Goal: Task Accomplishment & Management: Use online tool/utility

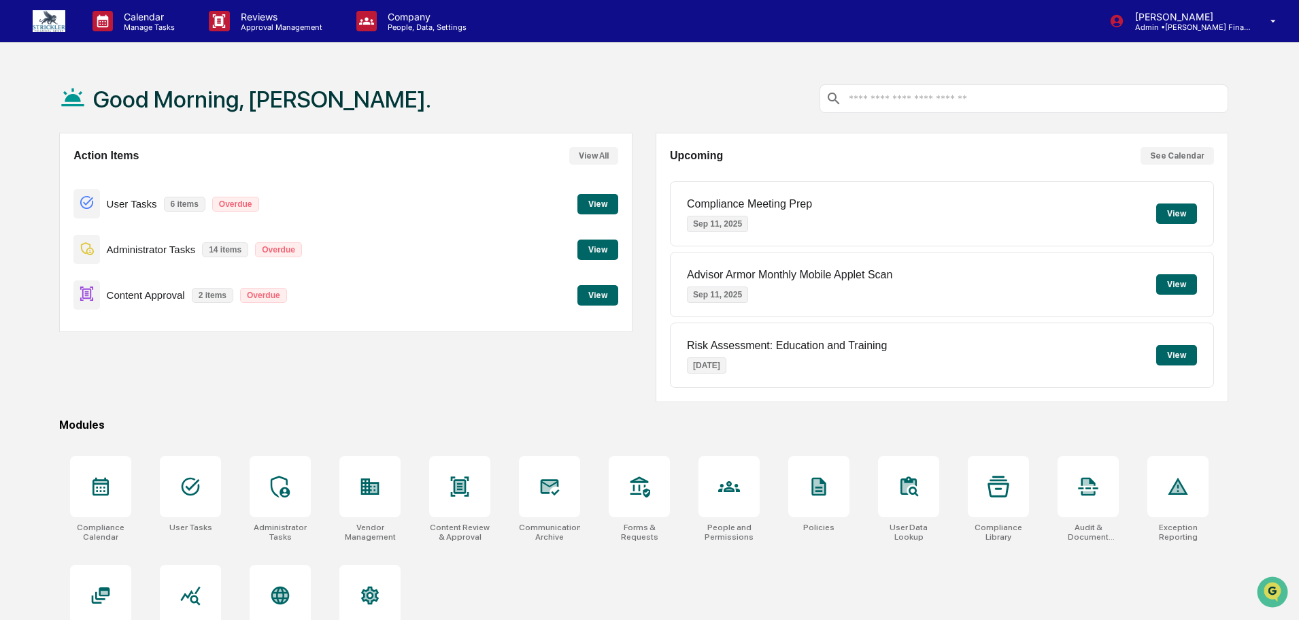
click at [600, 292] on button "View" at bounding box center [598, 295] width 41 height 20
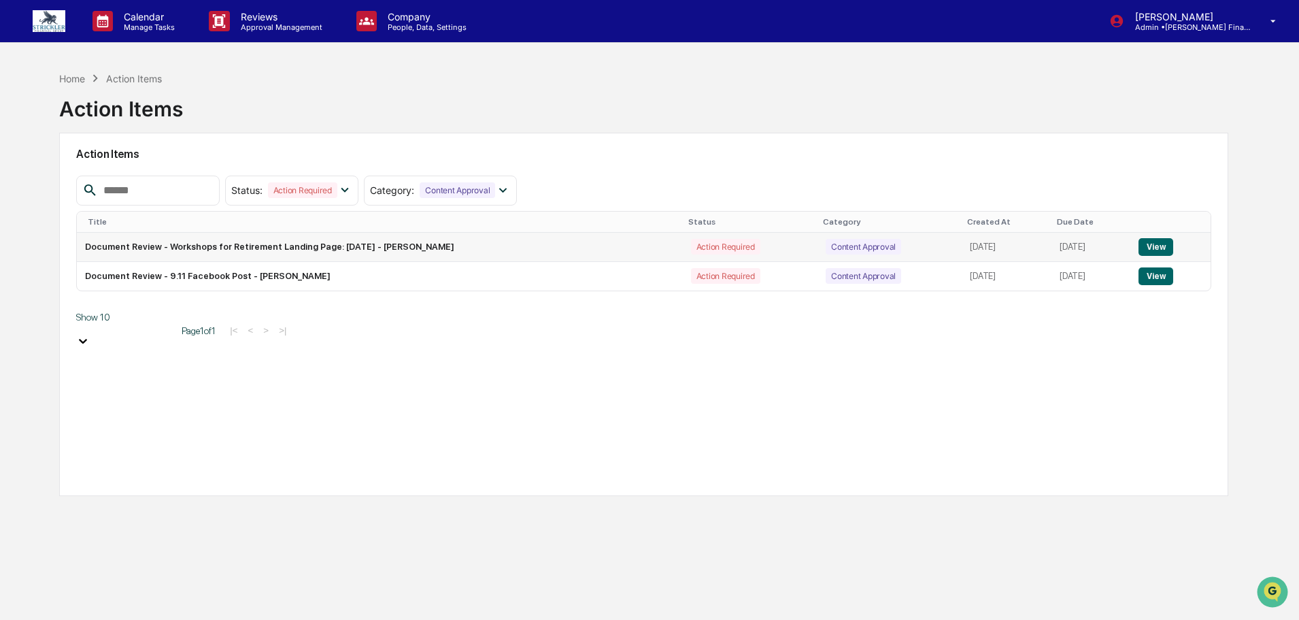
click at [1163, 246] on button "View" at bounding box center [1156, 247] width 35 height 18
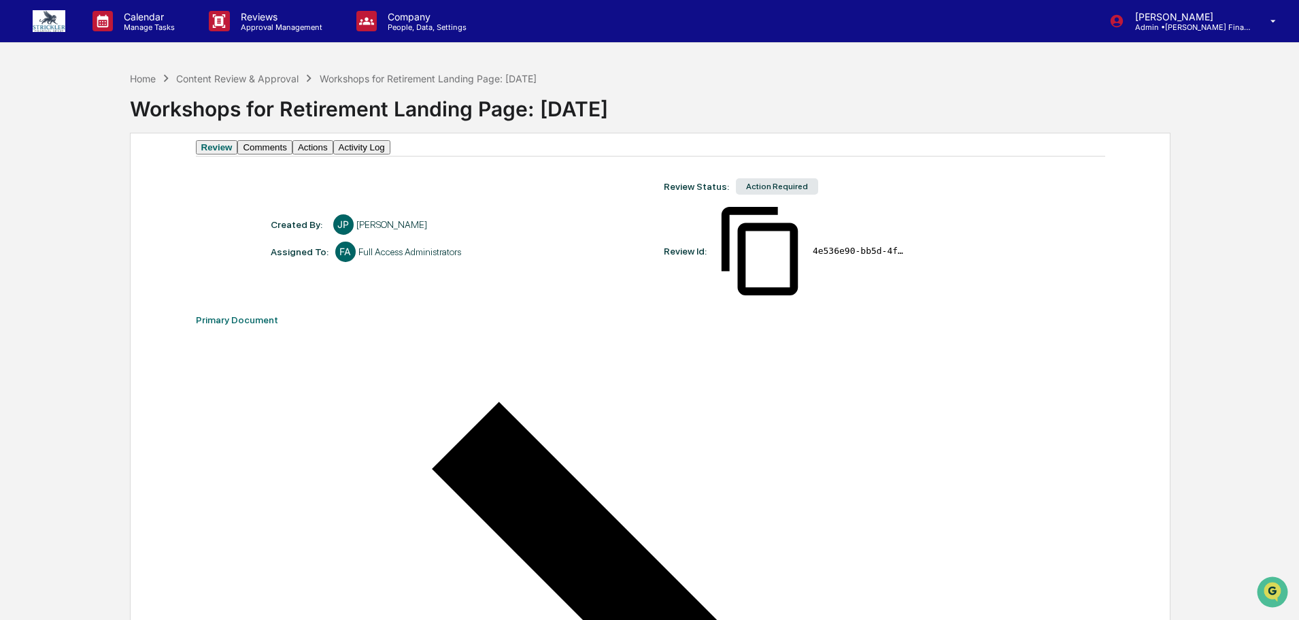
click at [333, 154] on button "Actions" at bounding box center [313, 147] width 41 height 14
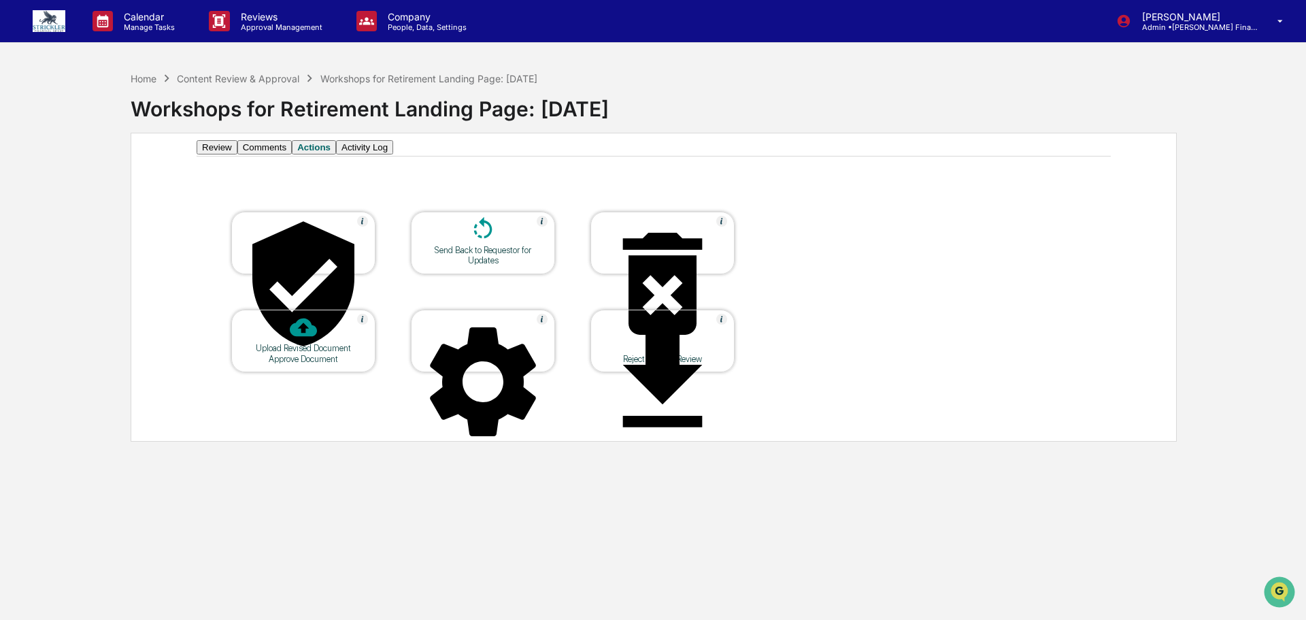
click at [479, 245] on div at bounding box center [483, 230] width 136 height 29
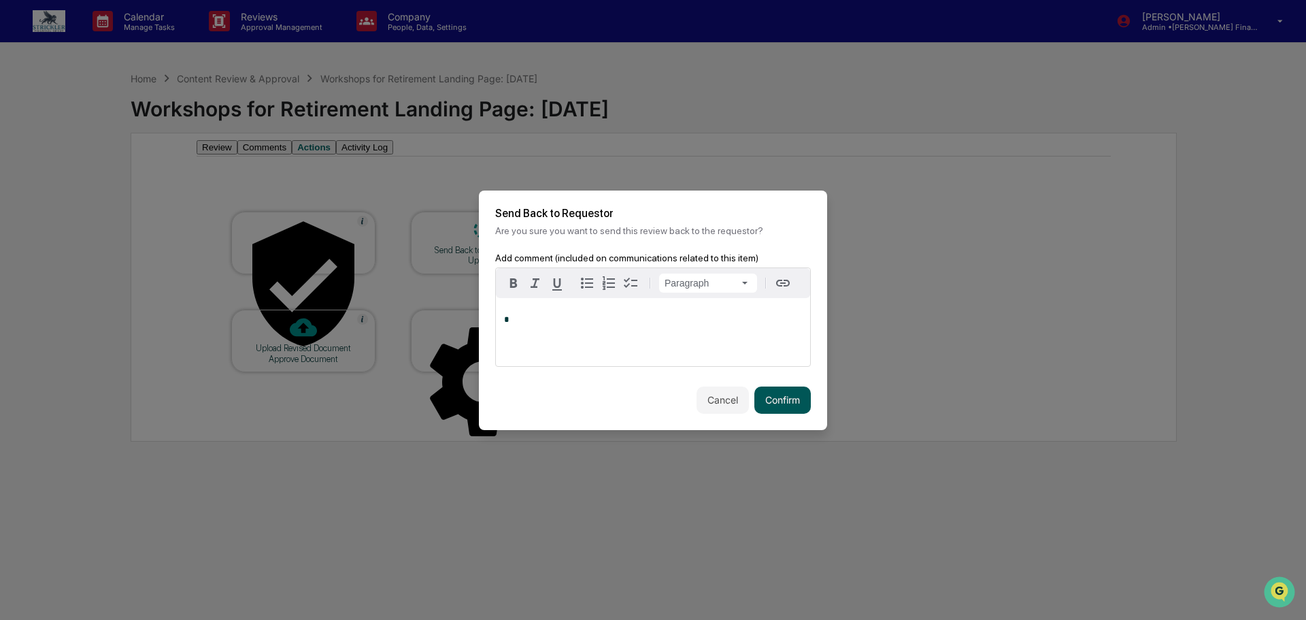
click at [780, 414] on button "Confirm" at bounding box center [782, 399] width 56 height 27
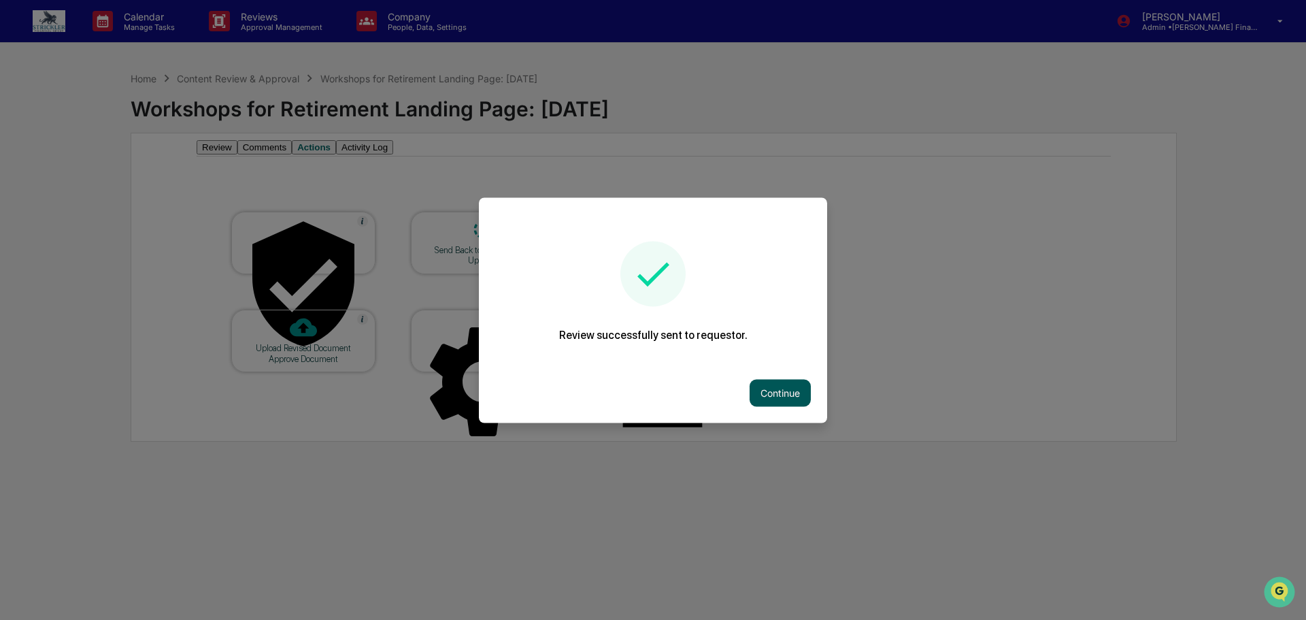
click at [781, 395] on button "Continue" at bounding box center [780, 392] width 61 height 27
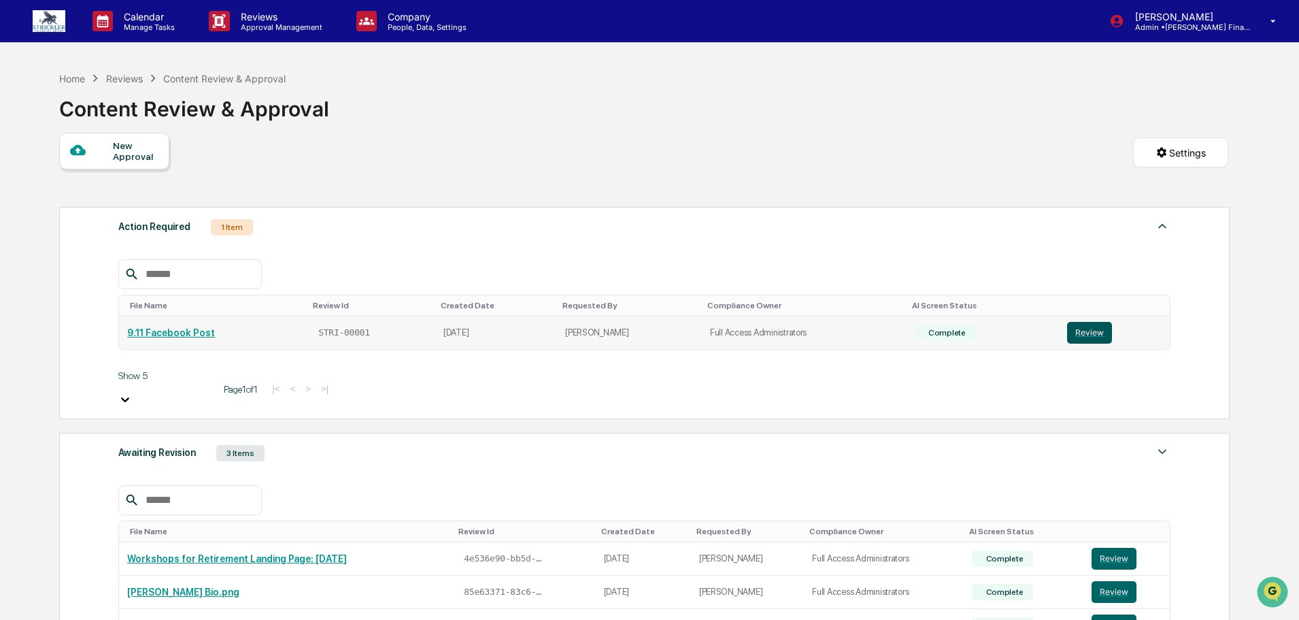
click at [1093, 333] on button "Review" at bounding box center [1089, 333] width 45 height 22
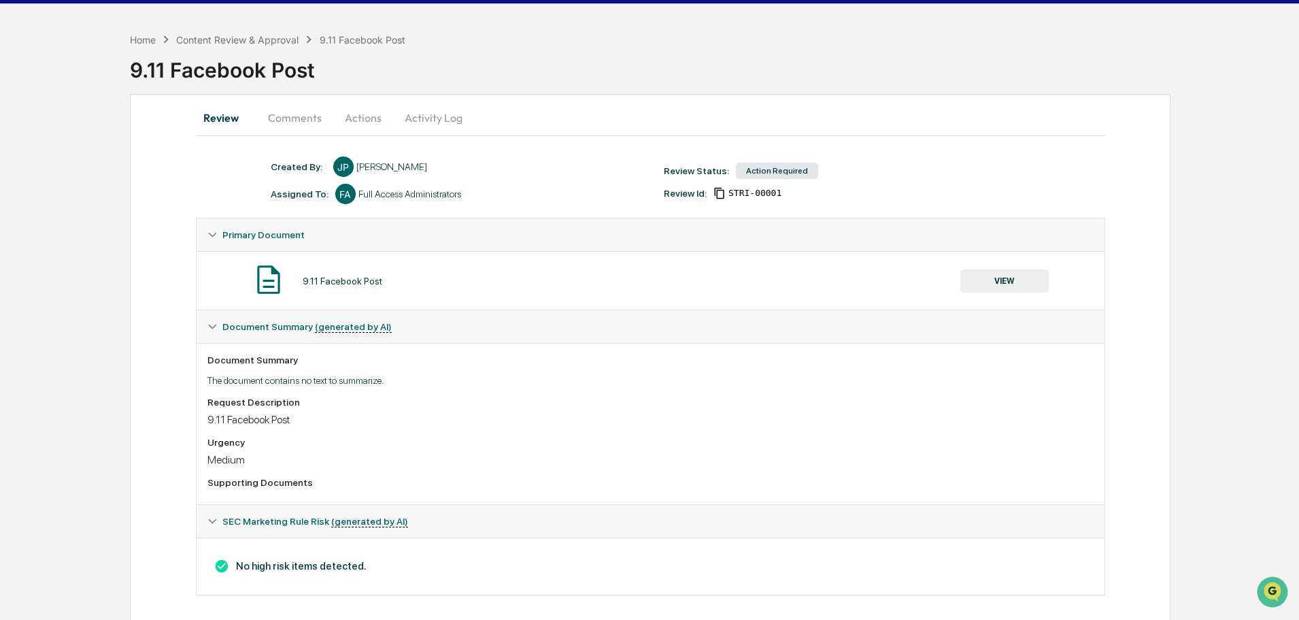
scroll to position [60, 0]
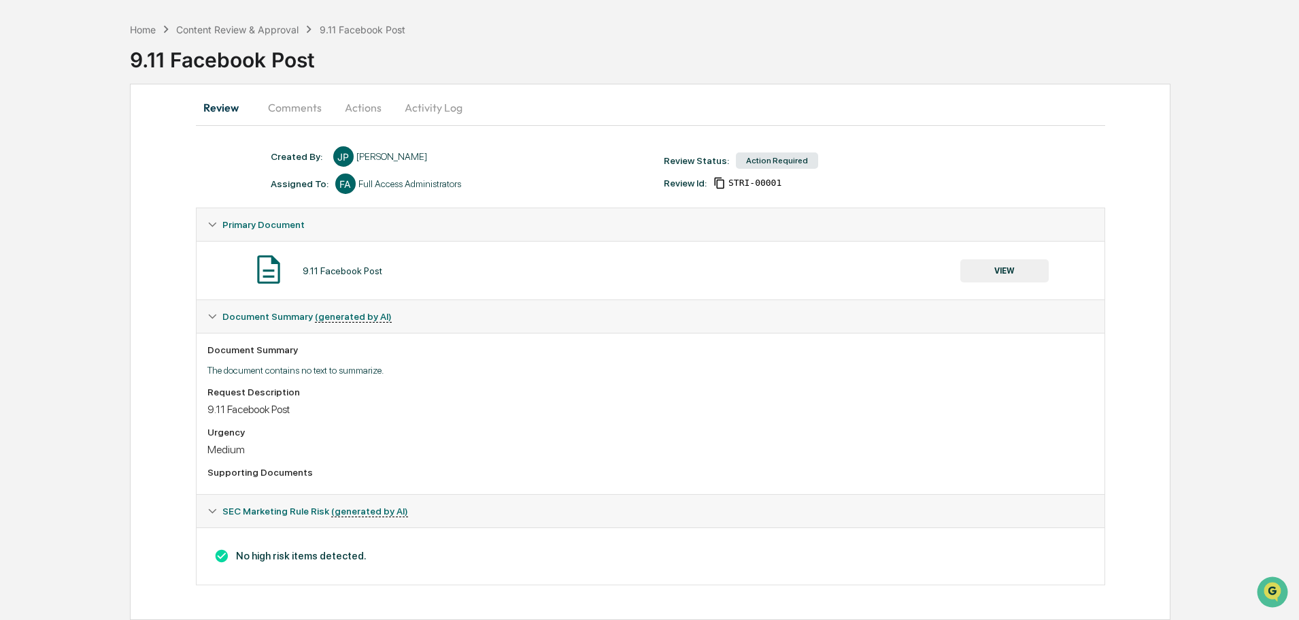
click at [1029, 259] on button "VIEW" at bounding box center [1005, 270] width 88 height 23
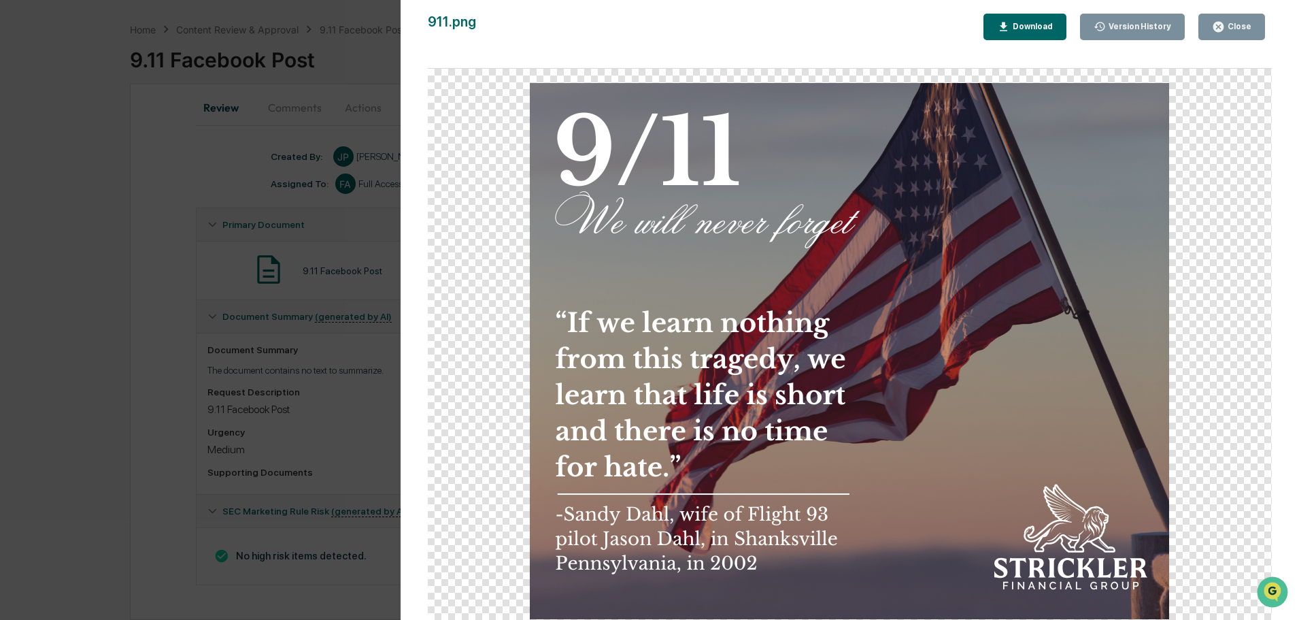
click at [1230, 17] on button "Close" at bounding box center [1232, 27] width 67 height 27
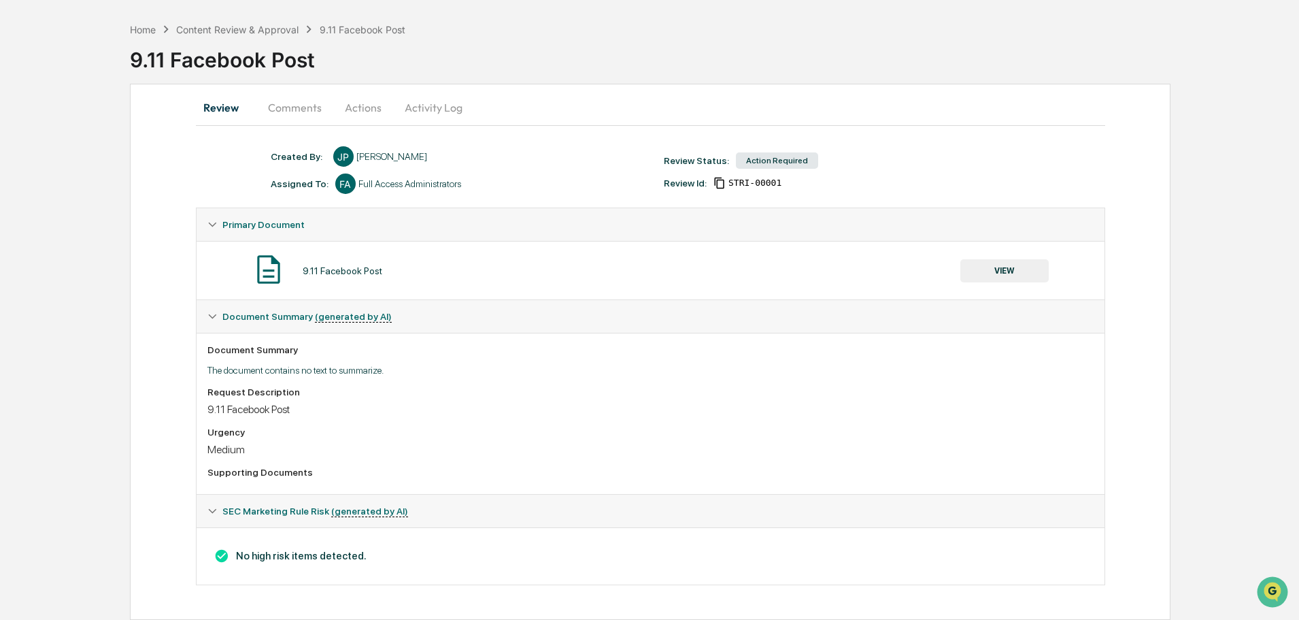
click at [373, 91] on button "Actions" at bounding box center [363, 107] width 61 height 33
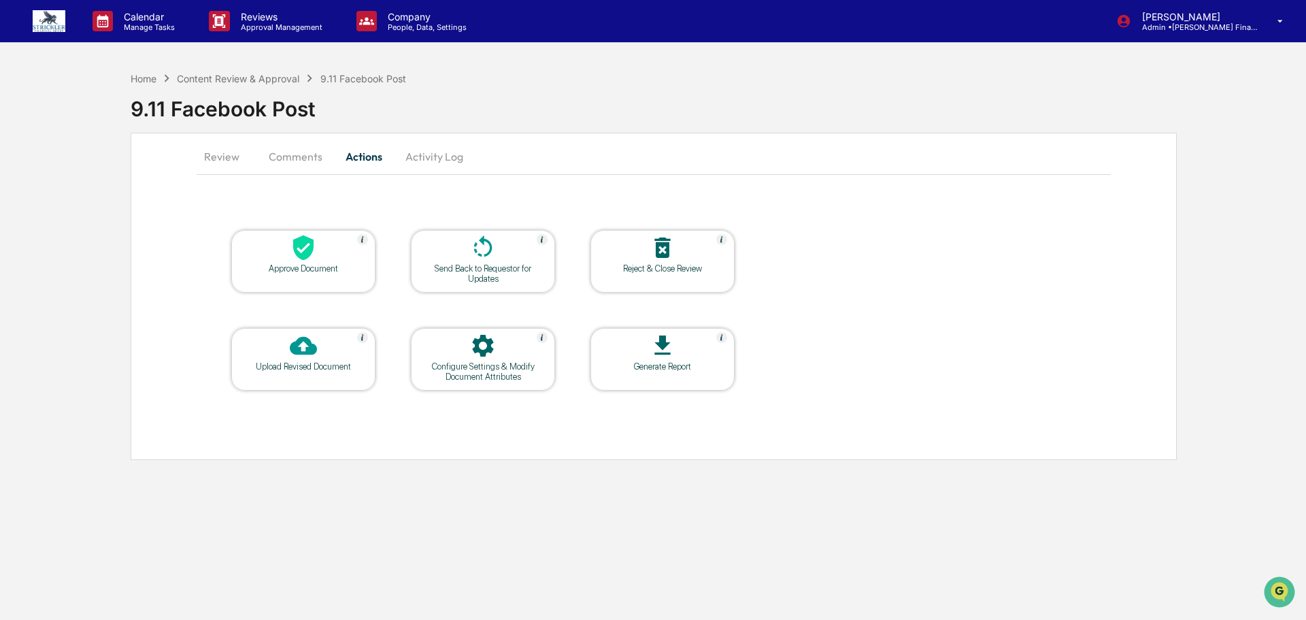
click at [308, 258] on icon at bounding box center [303, 247] width 27 height 27
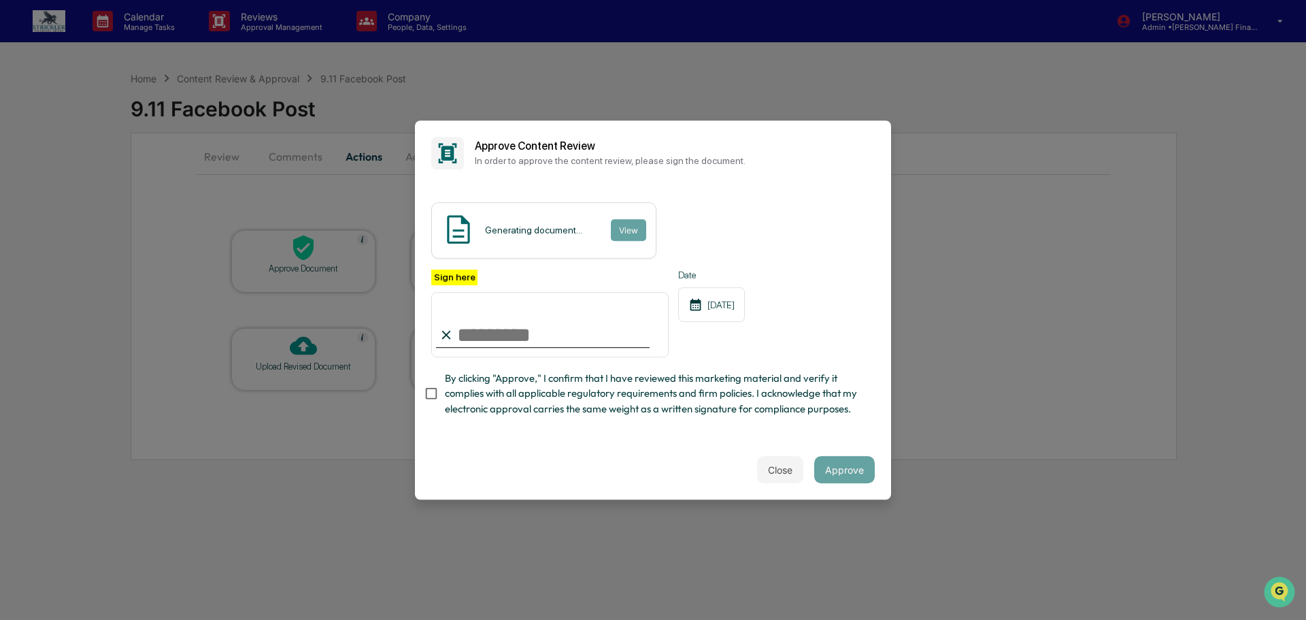
click at [546, 318] on input "Sign here" at bounding box center [549, 324] width 237 height 65
type input "**********"
click at [840, 483] on button "Approve" at bounding box center [844, 469] width 61 height 27
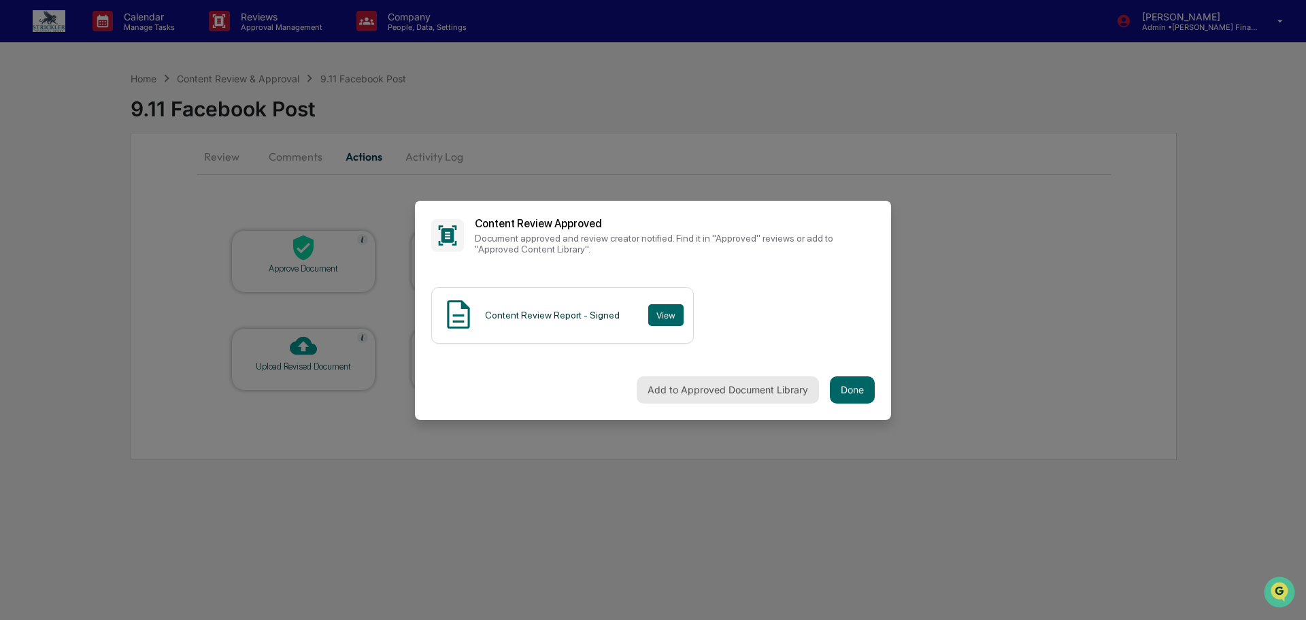
click at [735, 390] on button "Add to Approved Document Library" at bounding box center [728, 389] width 182 height 27
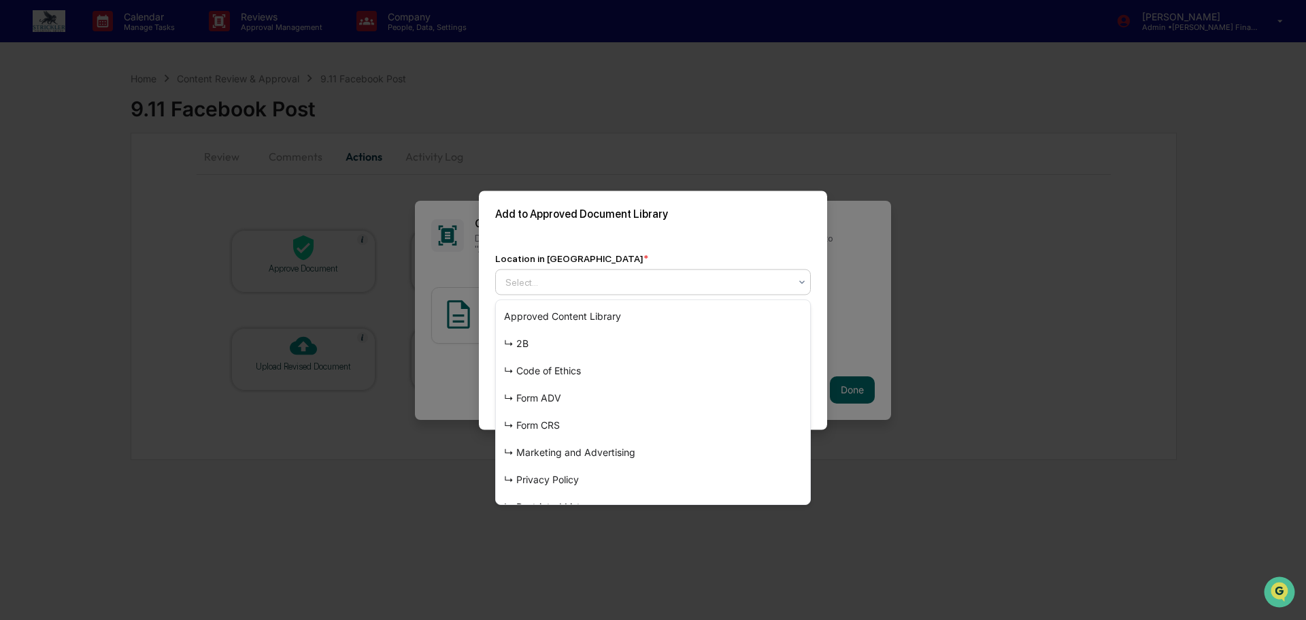
click at [656, 287] on div at bounding box center [647, 282] width 284 height 14
click at [617, 452] on div "↳ Marketing and Advertising" at bounding box center [653, 452] width 314 height 27
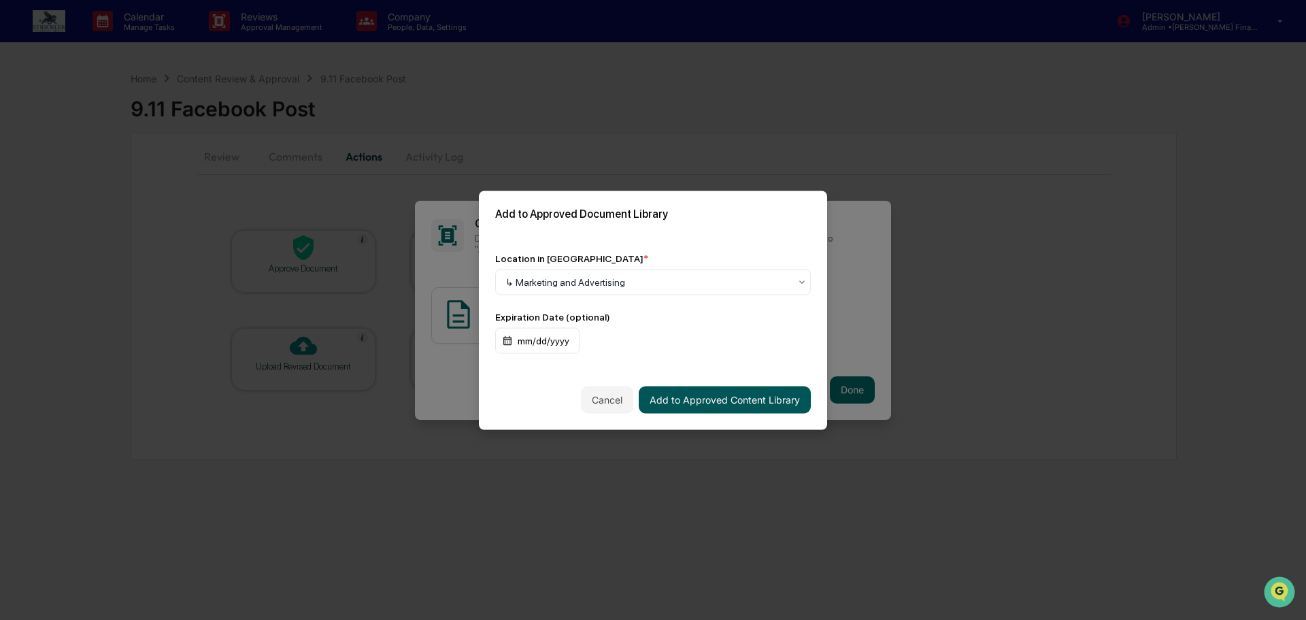
click at [771, 394] on button "Add to Approved Content Library" at bounding box center [725, 399] width 172 height 27
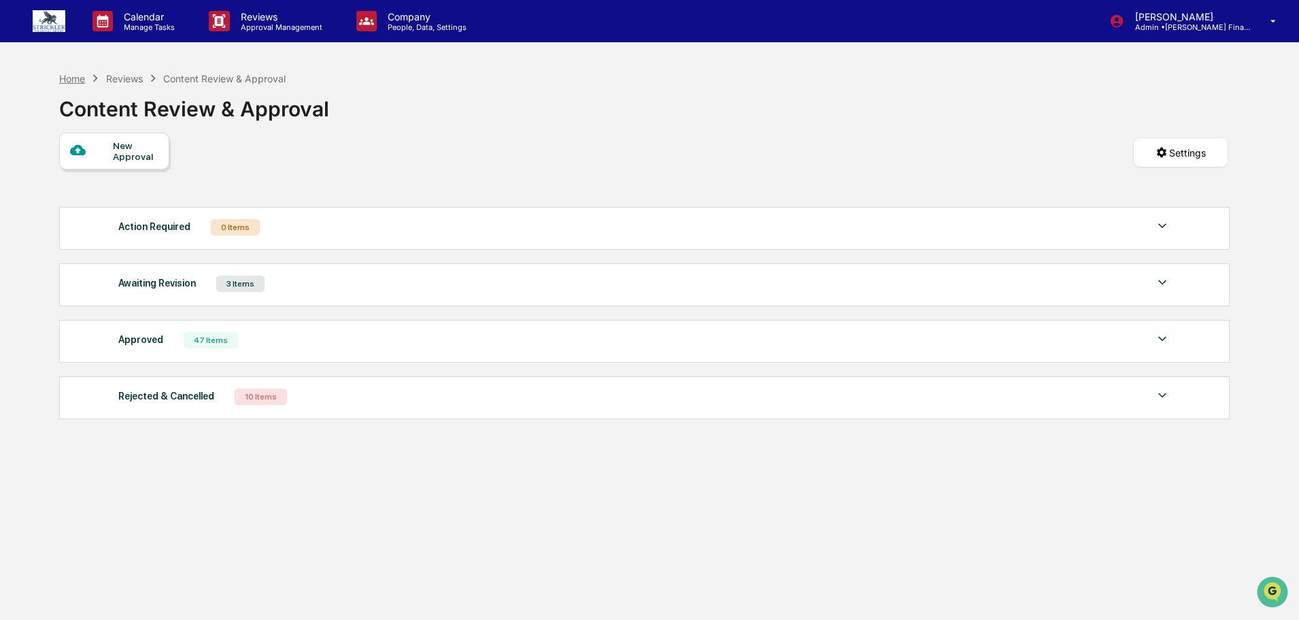
click at [81, 74] on div "Home" at bounding box center [72, 79] width 26 height 12
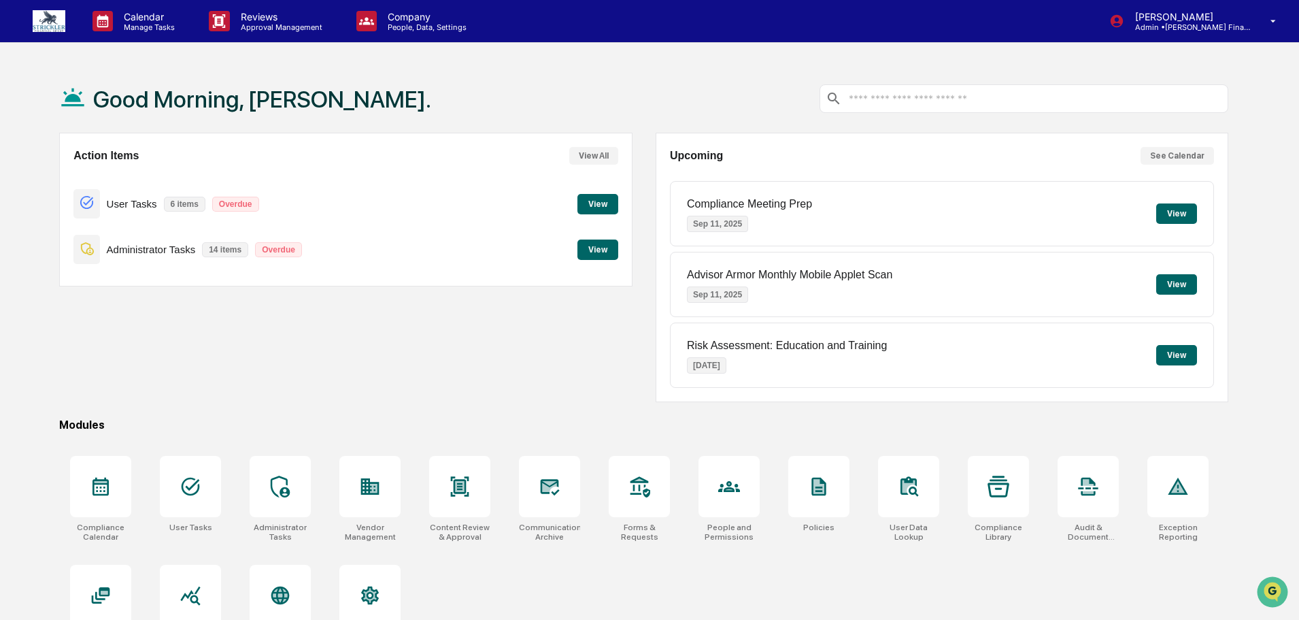
click at [593, 203] on button "View" at bounding box center [598, 204] width 41 height 20
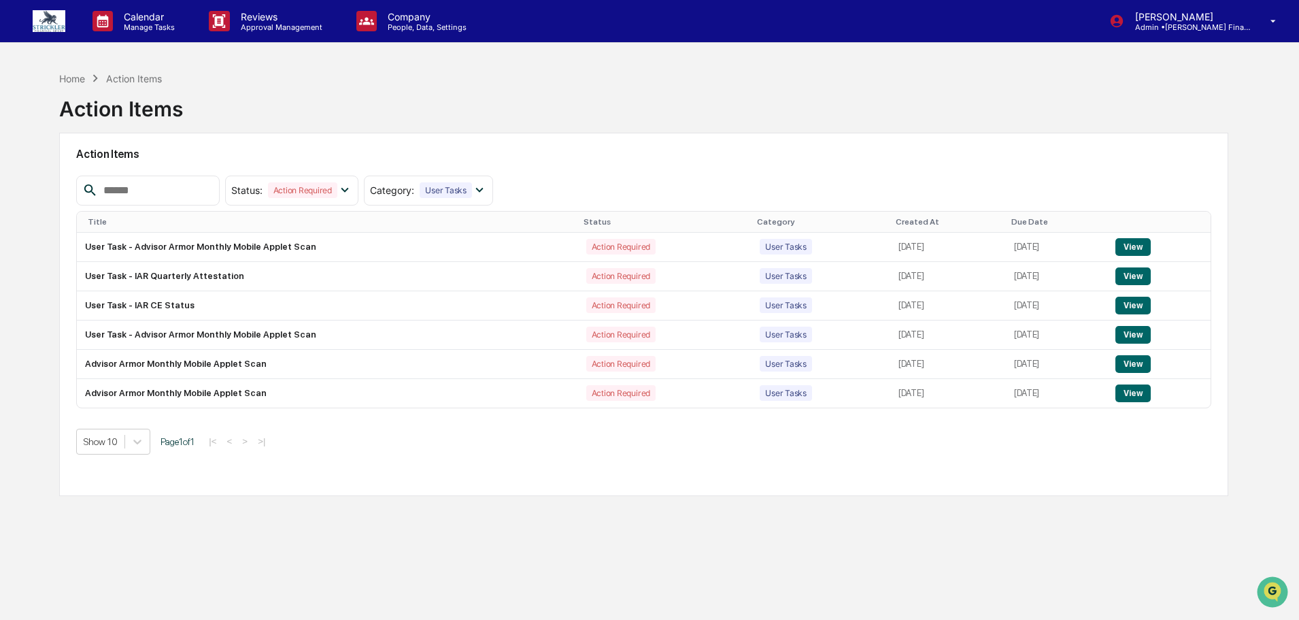
click at [54, 19] on img at bounding box center [49, 21] width 33 height 22
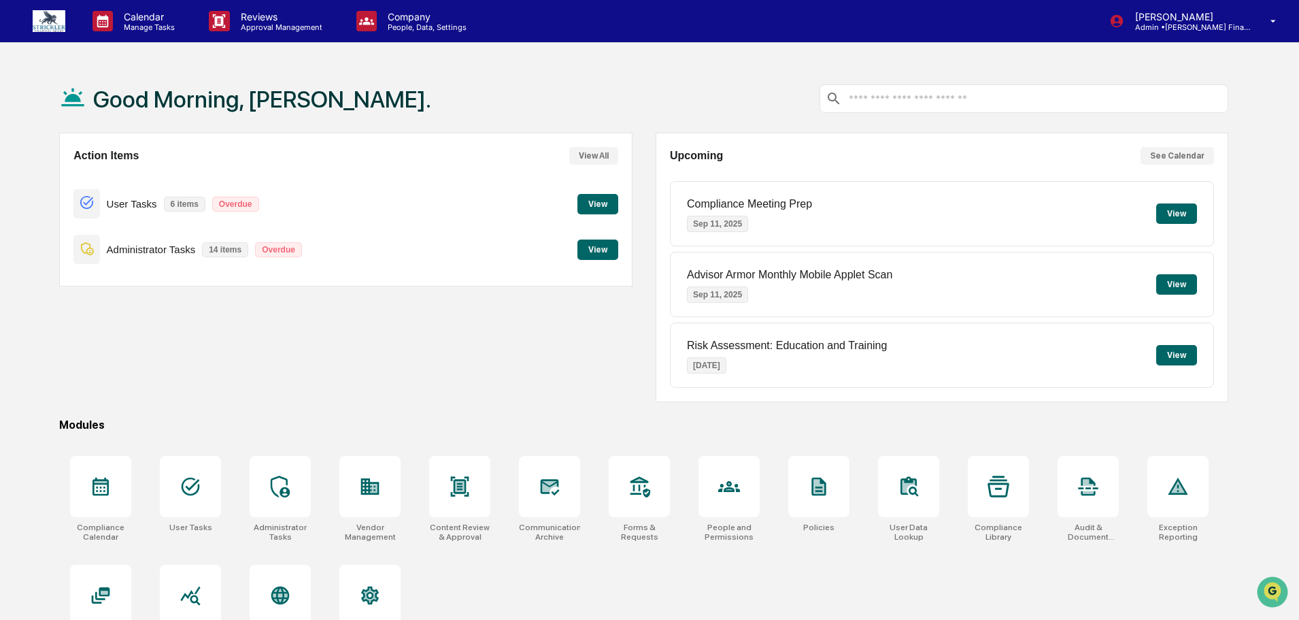
click at [606, 245] on button "View" at bounding box center [598, 249] width 41 height 20
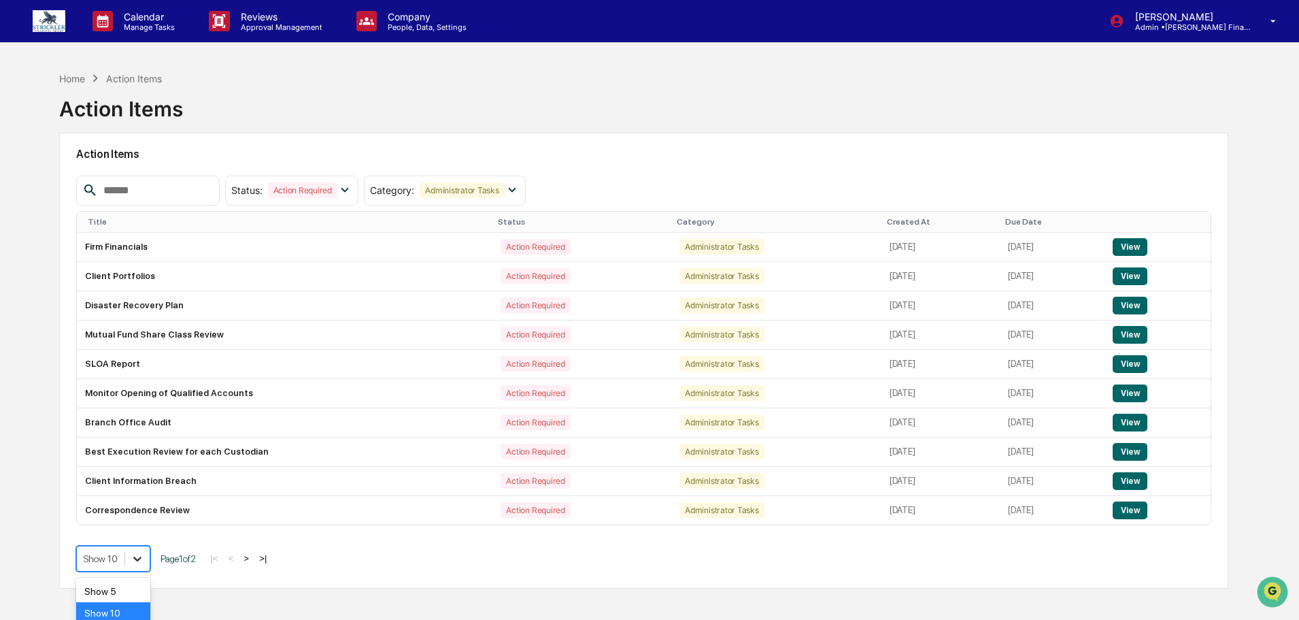
scroll to position [72, 0]
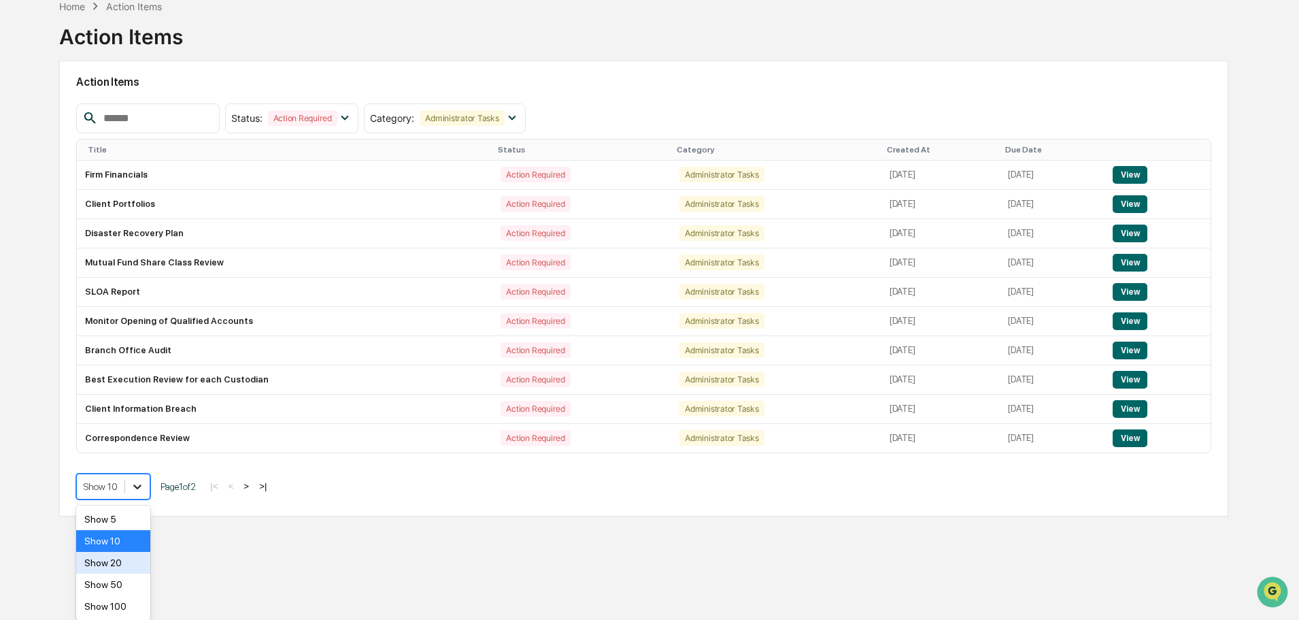
click at [133, 559] on body "Calendar Manage Tasks Reviews Approval Management Company People, Data, Setting…" at bounding box center [649, 270] width 1299 height 684
click at [119, 566] on div "Show 20" at bounding box center [113, 563] width 74 height 22
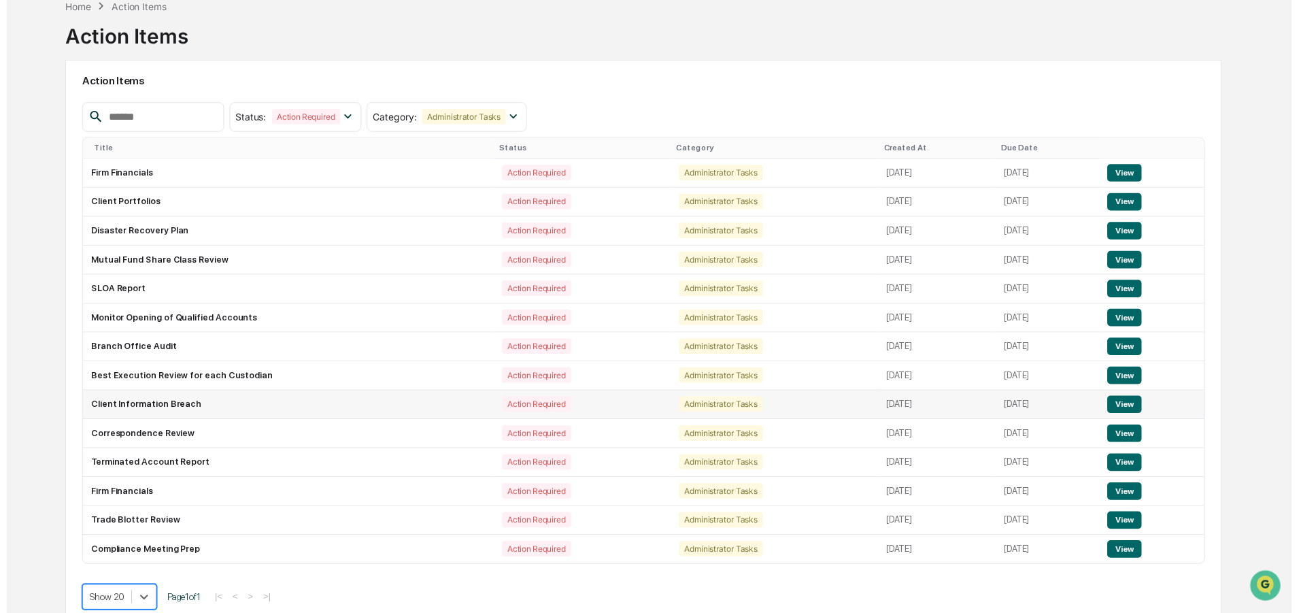
scroll to position [86, 0]
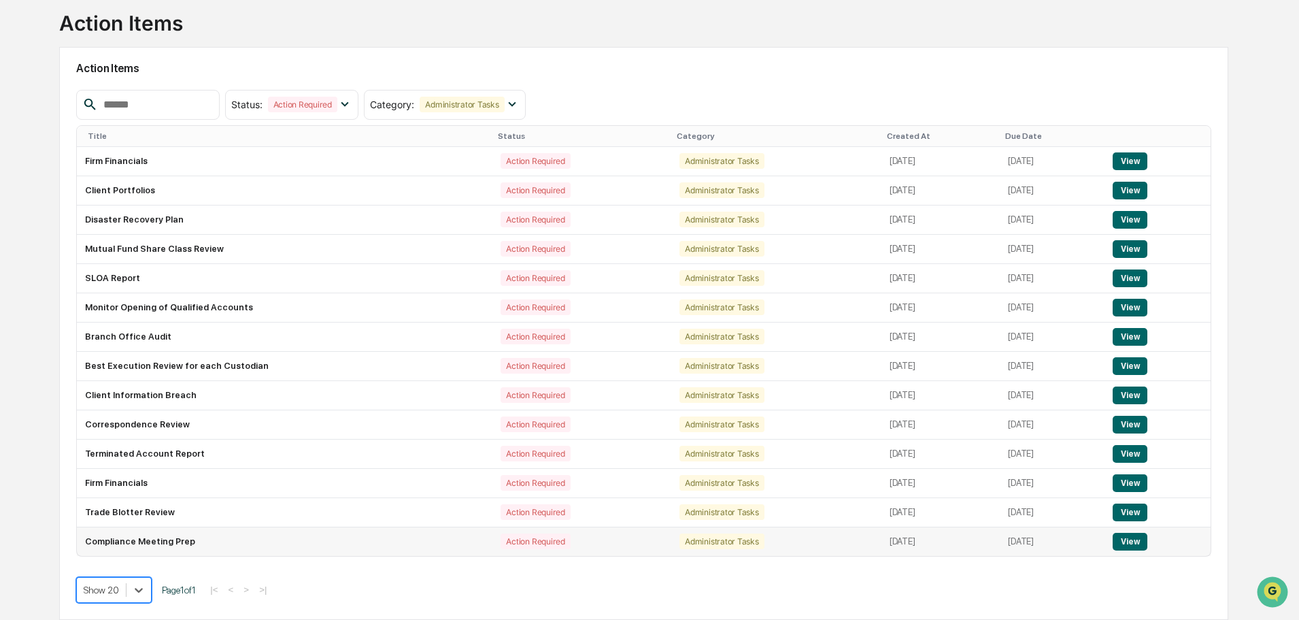
click at [1137, 545] on button "View" at bounding box center [1130, 542] width 35 height 18
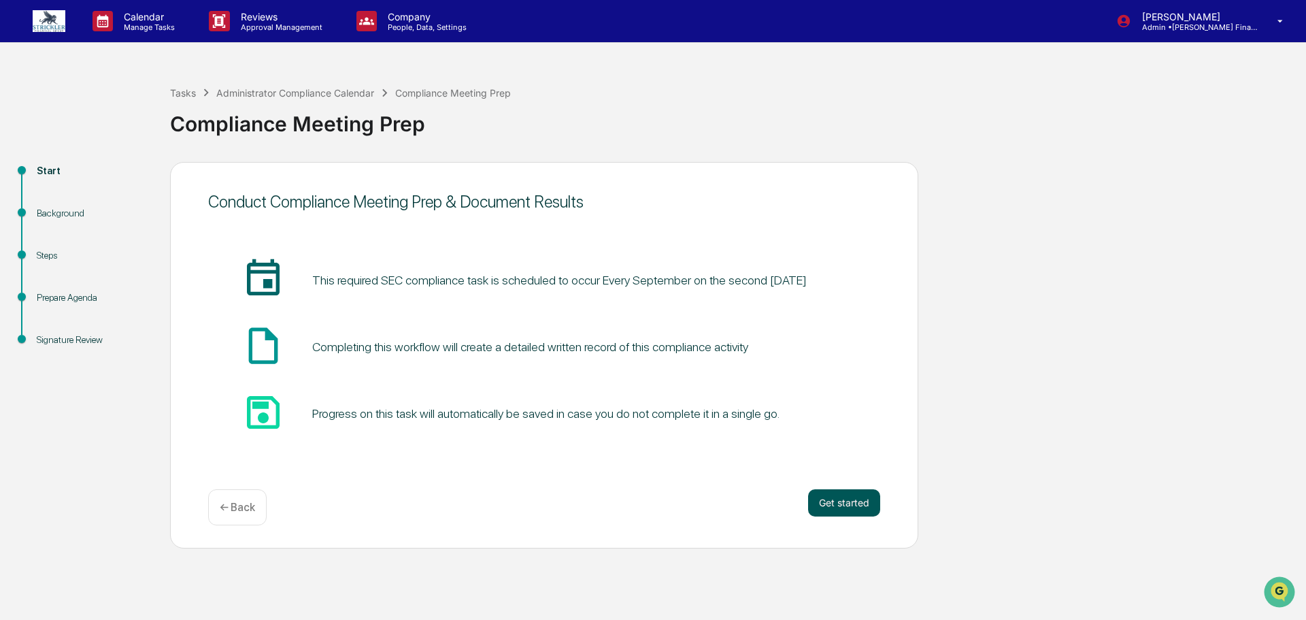
click at [846, 505] on button "Get started" at bounding box center [844, 502] width 72 height 27
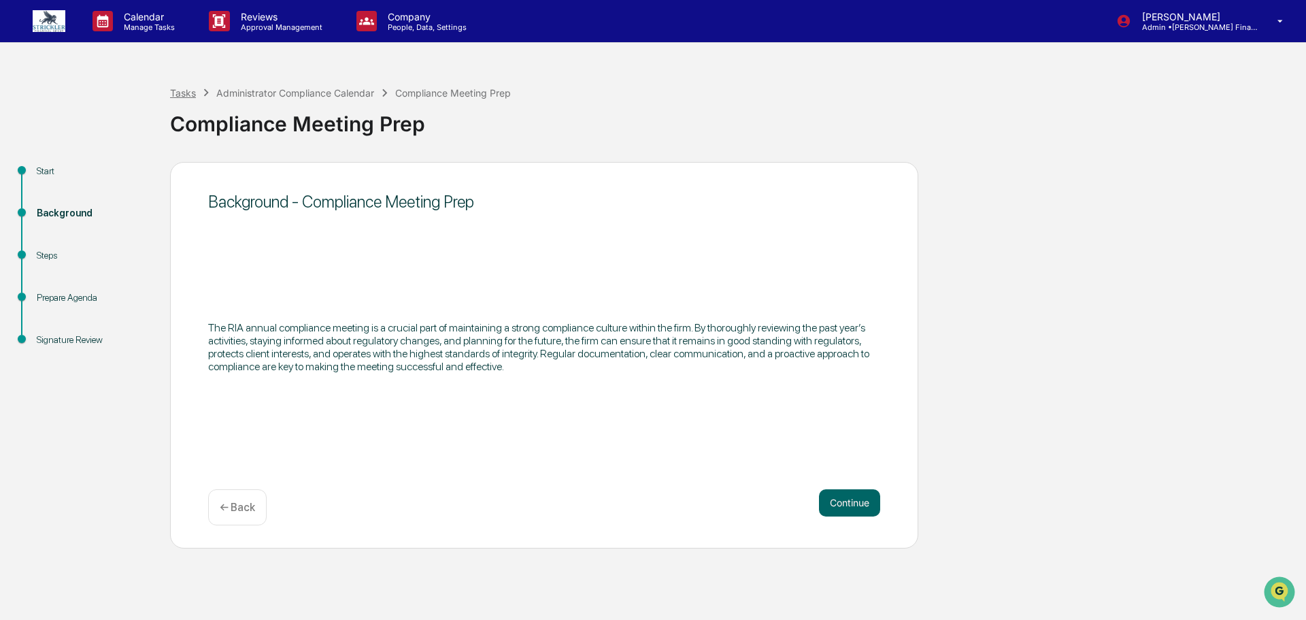
click at [176, 99] on div "Tasks" at bounding box center [183, 93] width 26 height 12
